Goal: Transaction & Acquisition: Purchase product/service

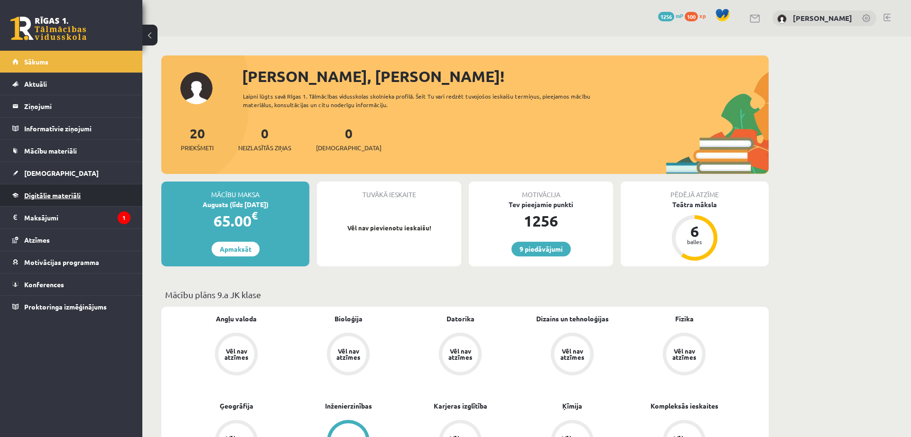
click at [45, 204] on link "Digitālie materiāli" at bounding box center [71, 195] width 118 height 22
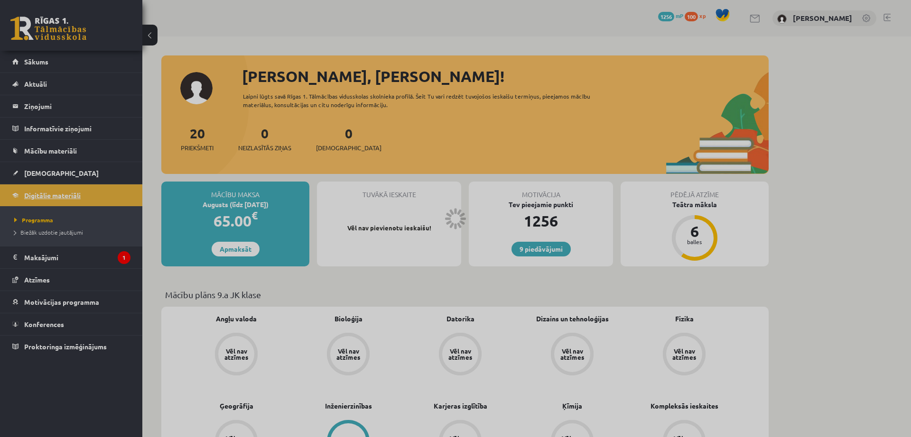
click at [44, 217] on span "Programma" at bounding box center [33, 220] width 39 height 8
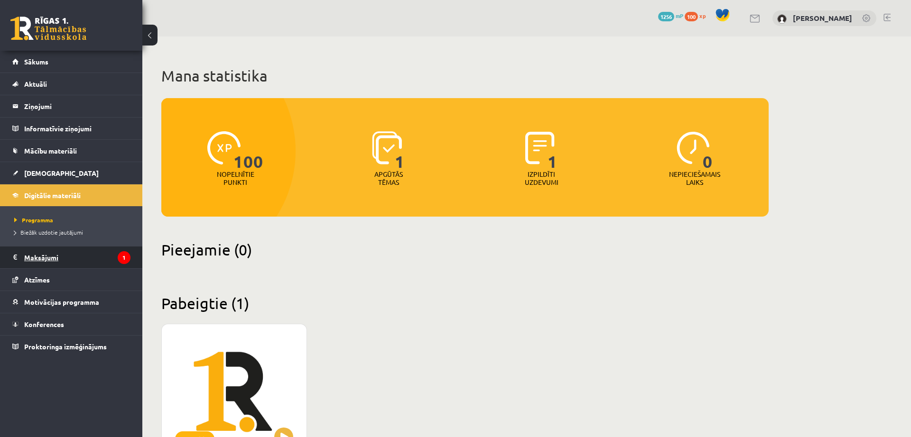
click at [50, 257] on legend "Maksājumi 1" at bounding box center [77, 258] width 106 height 22
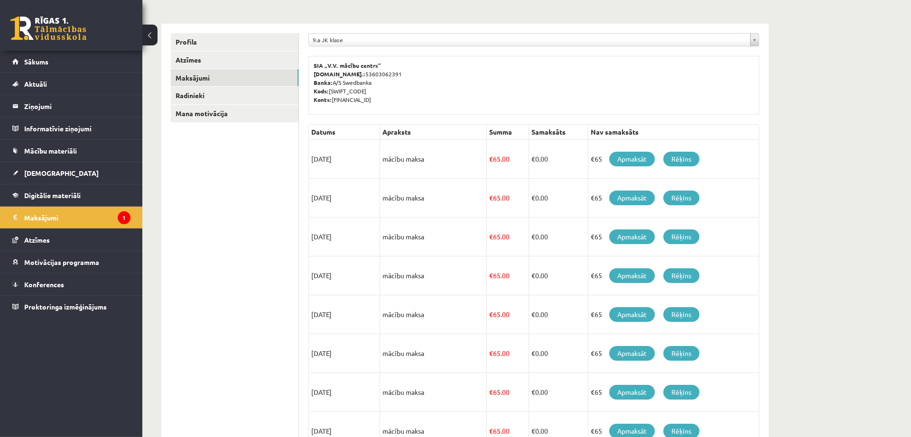
scroll to position [259, 0]
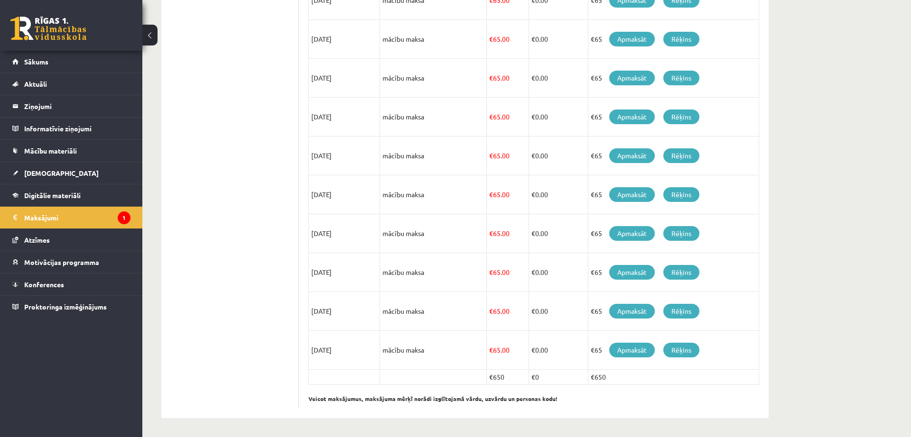
drag, startPoint x: 612, startPoint y: 373, endPoint x: 583, endPoint y: 374, distance: 29.0
click at [583, 374] on tr "€650 €0 €650" at bounding box center [534, 377] width 450 height 15
copy tr "€0 €650"
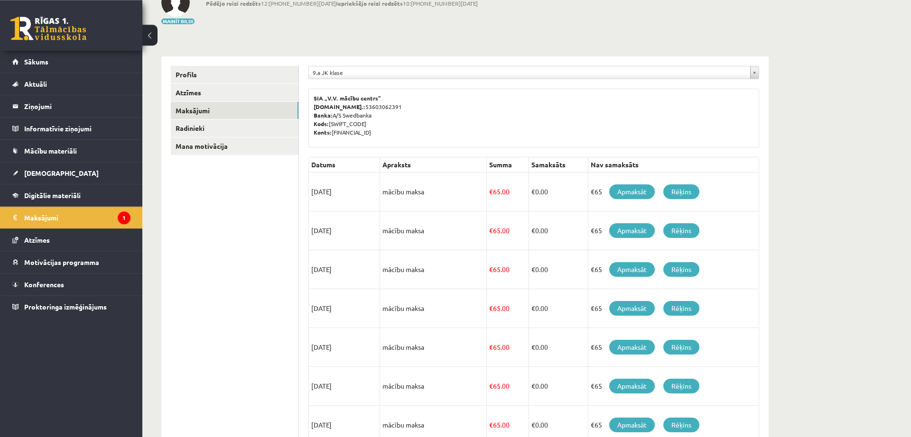
scroll to position [0, 0]
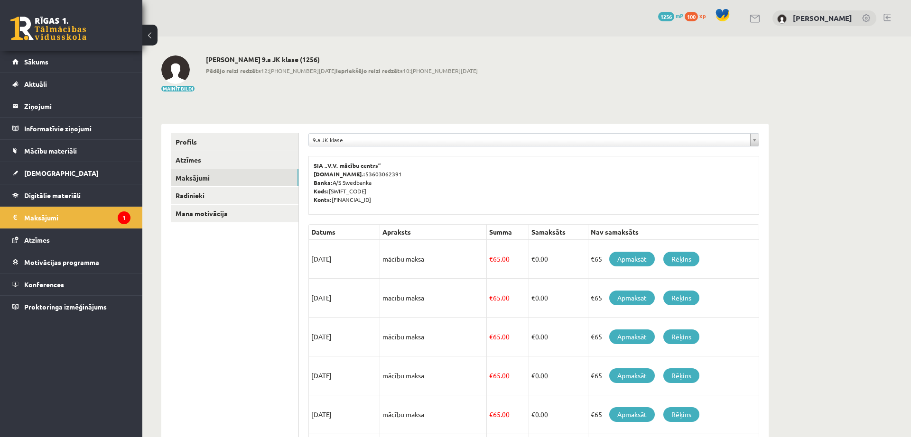
drag, startPoint x: 382, startPoint y: 197, endPoint x: 332, endPoint y: 203, distance: 50.1
click at [332, 203] on p "SIA „V.V. mācību centrs” [DOMAIN_NAME].: 53603062391 Banka: A/S Swedbanka Kods:…" at bounding box center [533, 182] width 440 height 43
copy p "[FINANCIAL_ID]"
click at [467, 90] on div "Mainīt bildi [PERSON_NAME] 9.a JK klase (1256) Pēdējo reizi redzēts 12:[PHONE_N…" at bounding box center [464, 73] width 607 height 37
drag, startPoint x: 447, startPoint y: 93, endPoint x: 438, endPoint y: 95, distance: 8.7
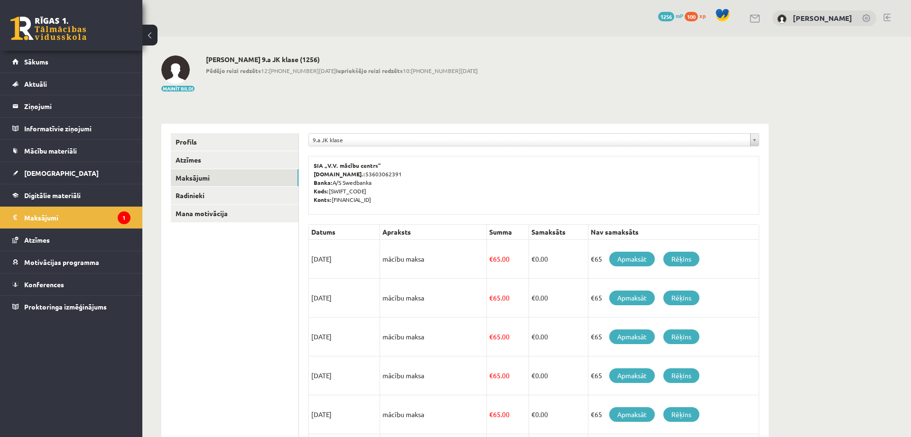
click at [446, 93] on div "**********" at bounding box center [464, 367] width 645 height 660
click at [888, 13] on div "9 Dāvanas 1256 mP 100 xp [PERSON_NAME]" at bounding box center [526, 18] width 768 height 37
click at [888, 16] on link at bounding box center [886, 18] width 7 height 8
